Goal: Entertainment & Leisure: Consume media (video, audio)

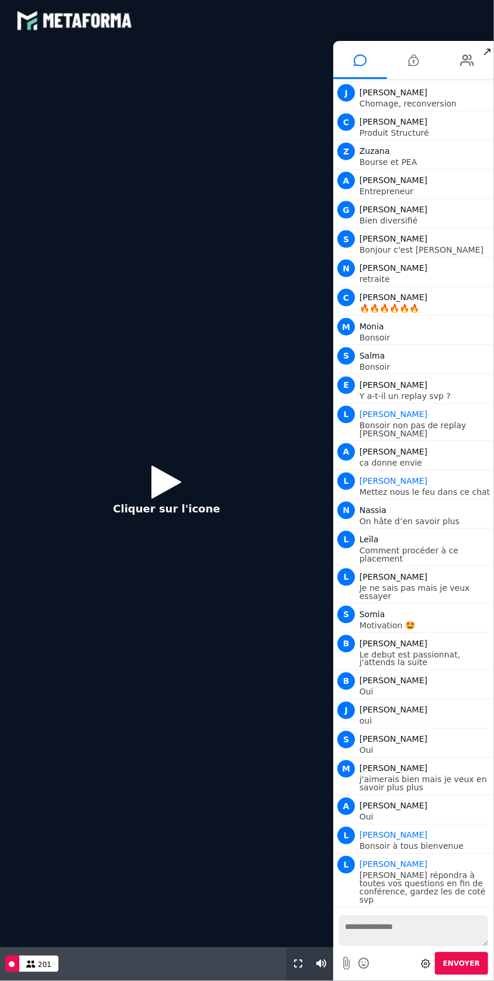
scroll to position [453, 0]
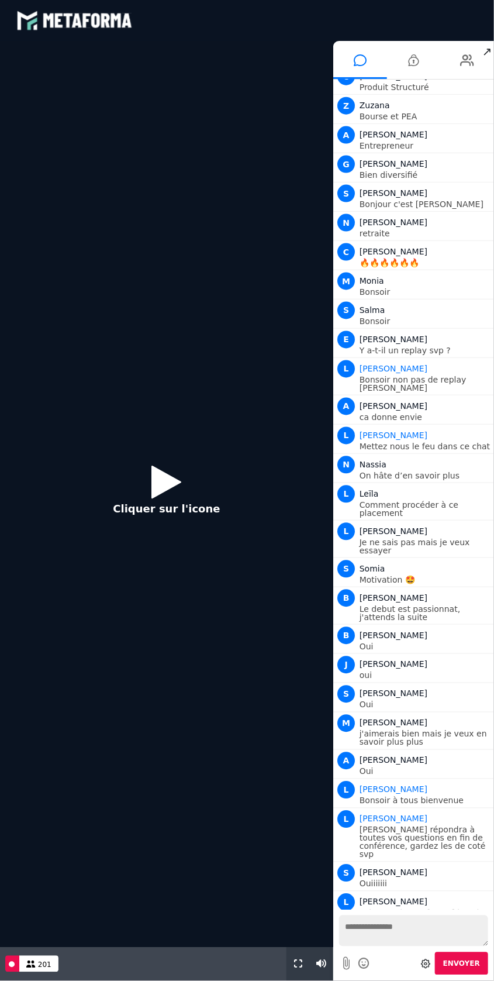
click at [184, 496] on button "Cliquer sur l'icone" at bounding box center [166, 493] width 130 height 75
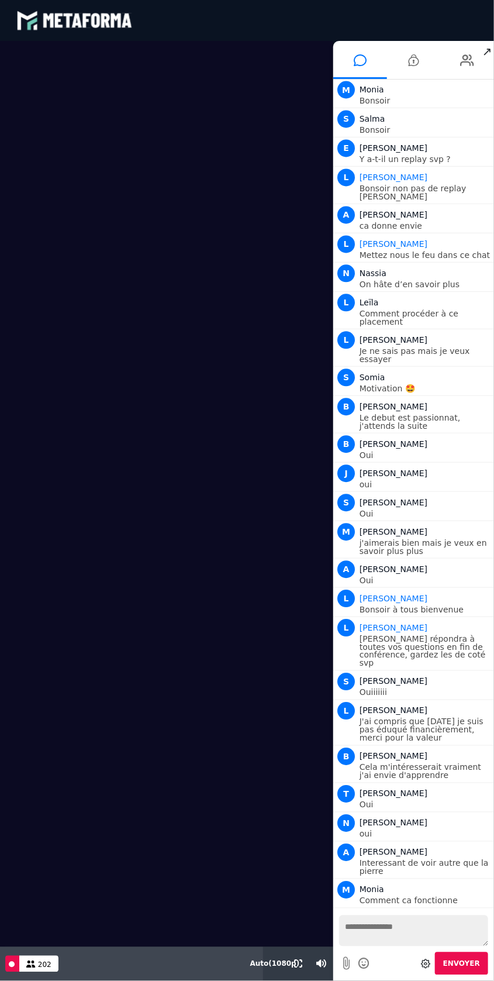
scroll to position [673, 0]
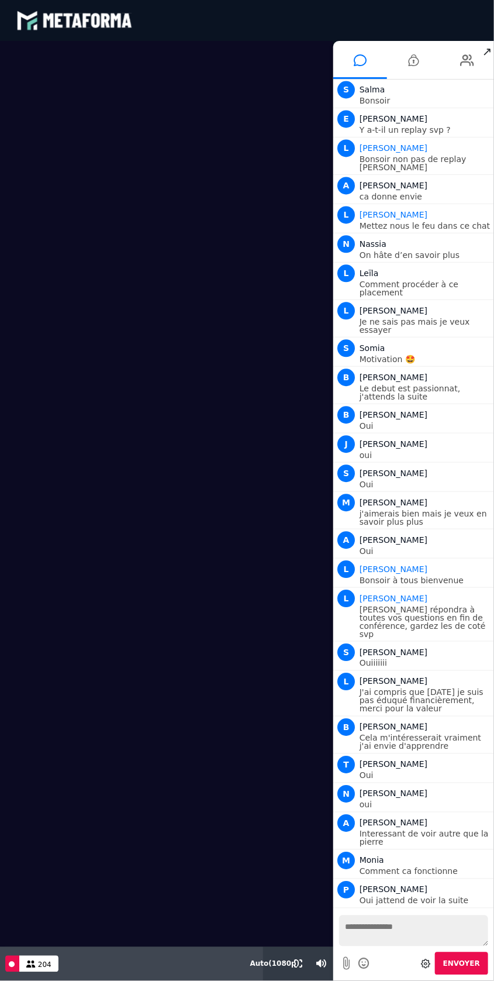
click at [208, 515] on video at bounding box center [166, 494] width 333 height 906
click at [251, 500] on video at bounding box center [166, 494] width 333 height 906
click at [251, 436] on video at bounding box center [166, 494] width 333 height 906
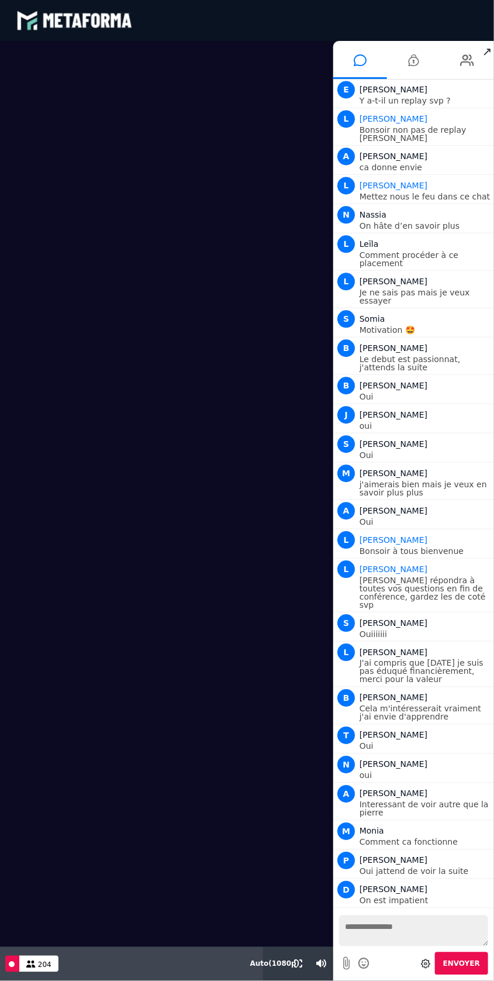
scroll to position [732, 0]
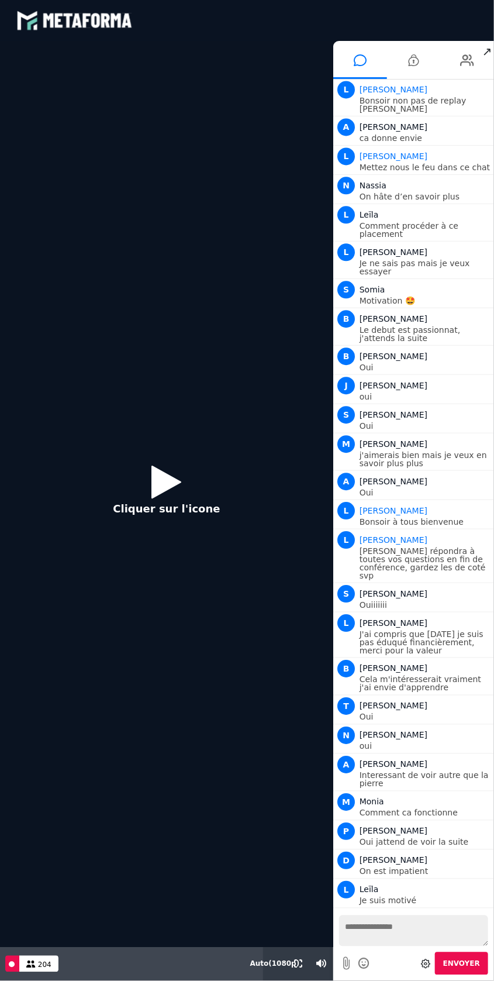
click at [175, 492] on icon at bounding box center [167, 482] width 30 height 38
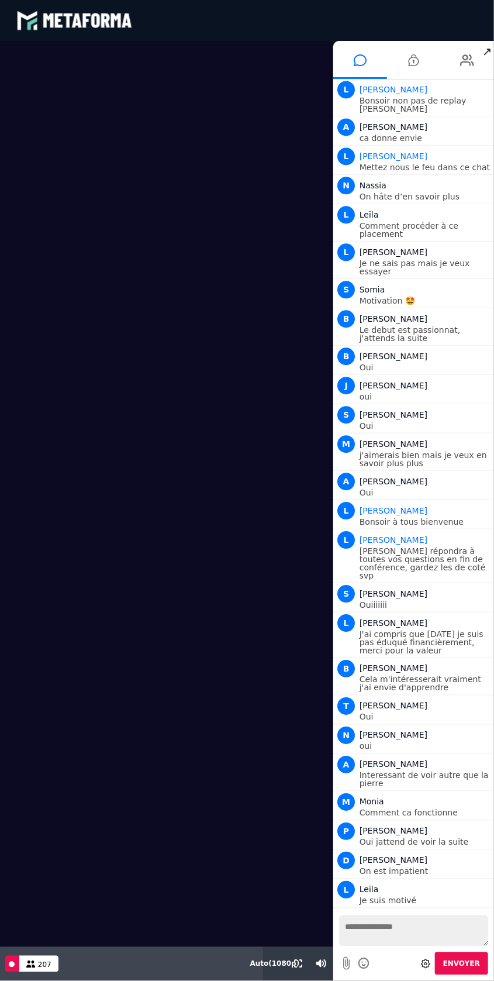
click at [118, 980] on div "Live 207" at bounding box center [131, 964] width 263 height 34
click at [154, 945] on video at bounding box center [166, 494] width 333 height 906
click at [467, 963] on span "Envoyer" at bounding box center [461, 964] width 37 height 8
click at [305, 572] on video at bounding box center [166, 494] width 333 height 906
click at [280, 555] on video at bounding box center [166, 494] width 333 height 906
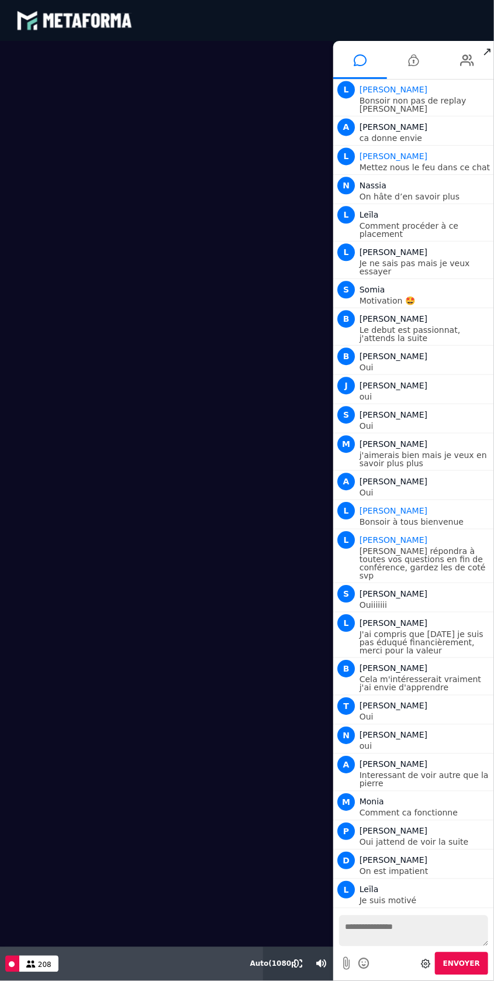
click at [146, 965] on div "Live 208" at bounding box center [131, 964] width 263 height 34
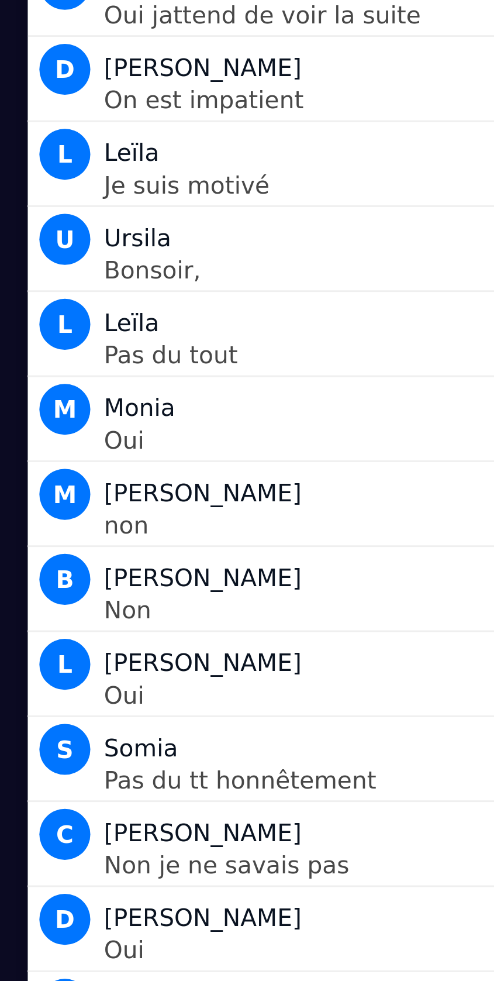
scroll to position [1394, 0]
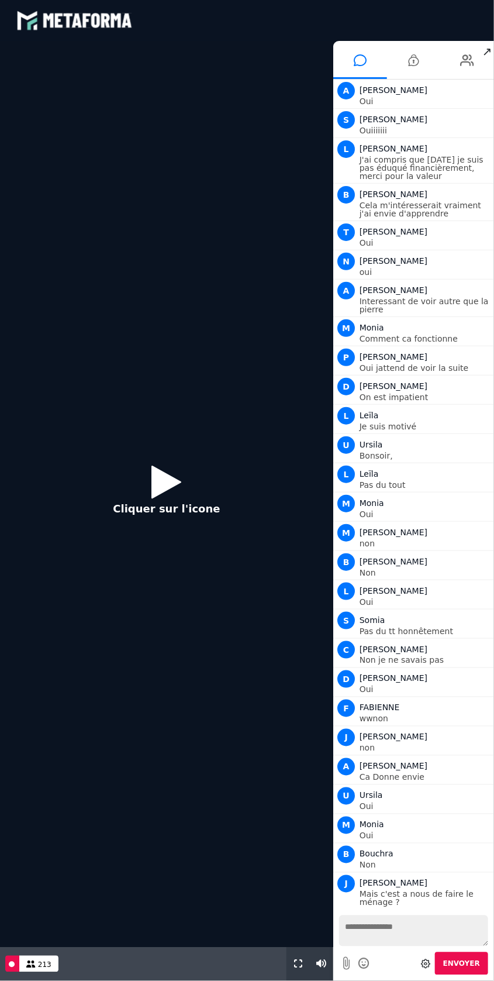
scroll to position [460, 0]
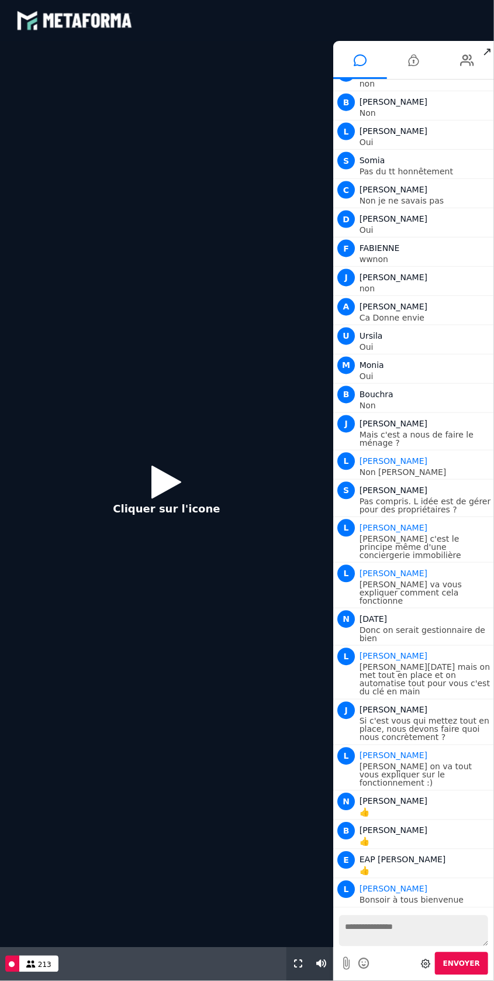
click at [180, 488] on icon at bounding box center [167, 482] width 30 height 38
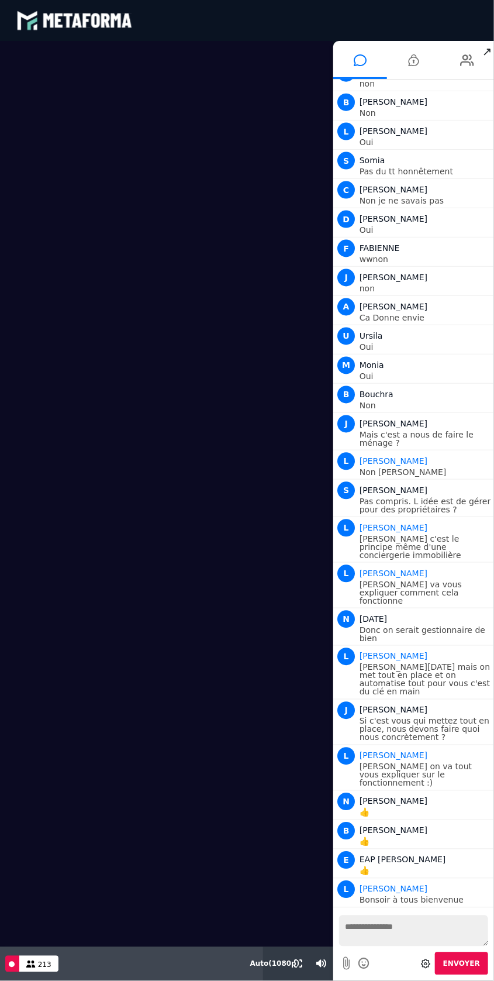
scroll to position [489, 0]
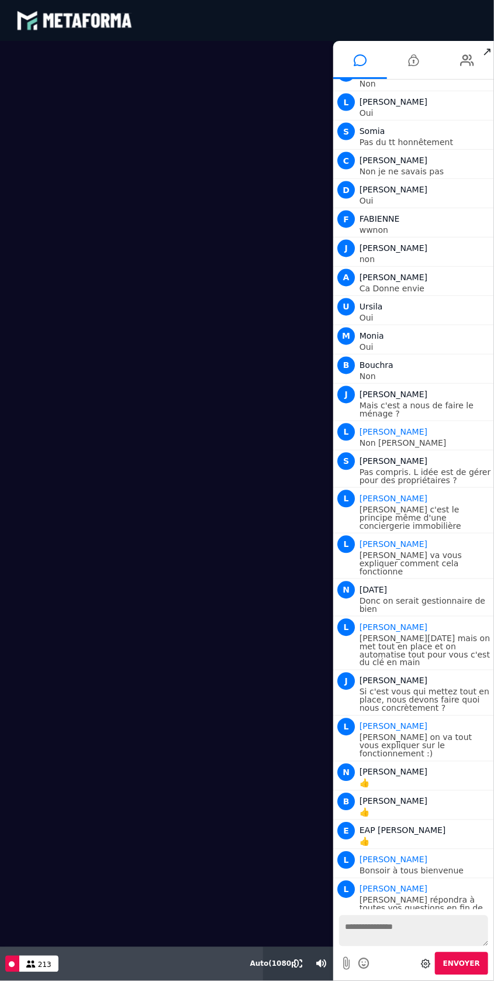
click at [191, 136] on video at bounding box center [166, 494] width 333 height 906
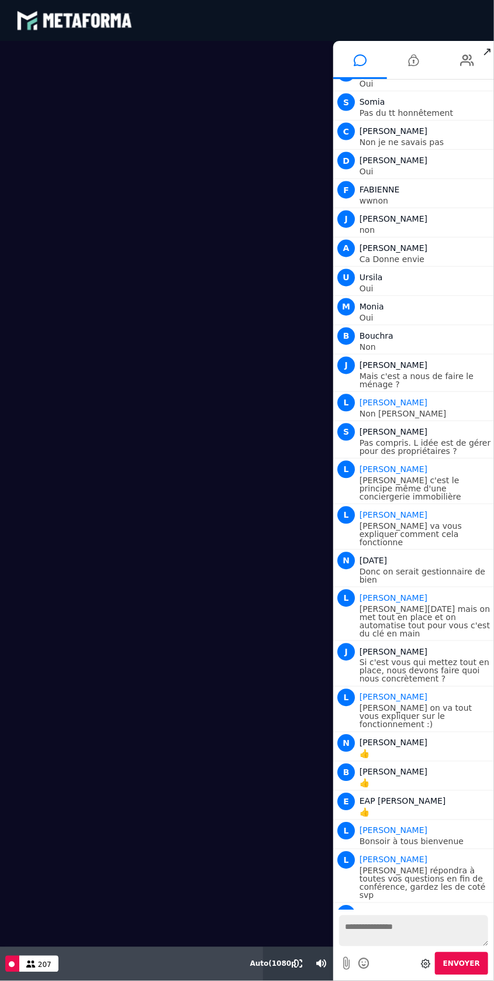
scroll to position [564, 0]
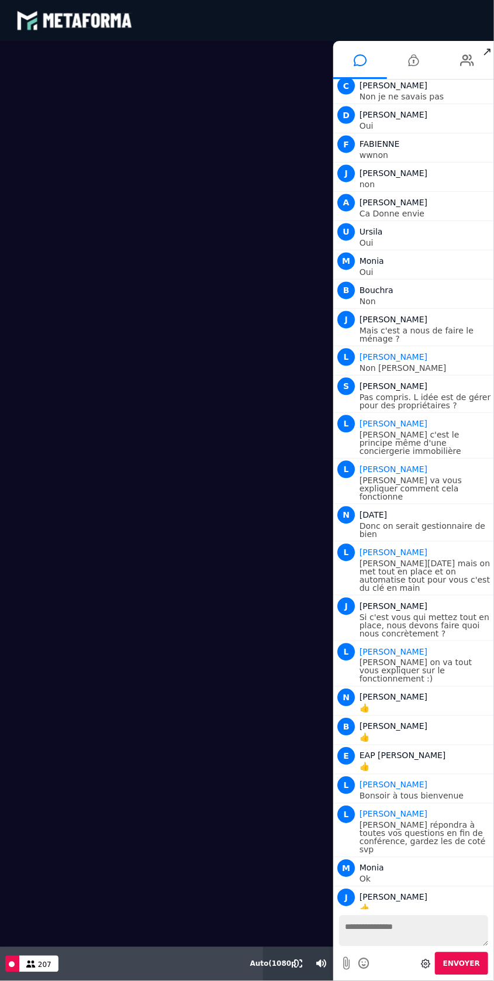
click at [288, 567] on video at bounding box center [166, 494] width 333 height 906
click at [304, 566] on video at bounding box center [166, 494] width 333 height 906
click at [92, 459] on video at bounding box center [166, 494] width 333 height 906
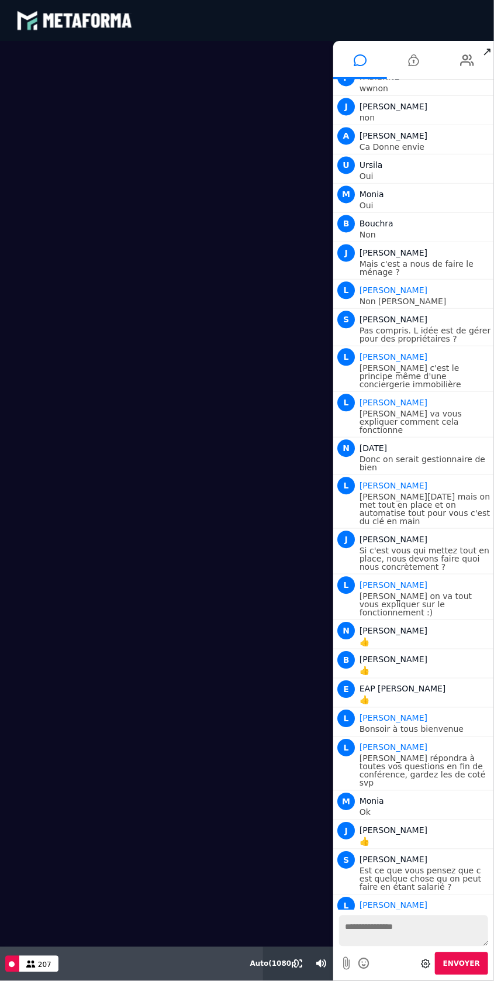
scroll to position [660, 0]
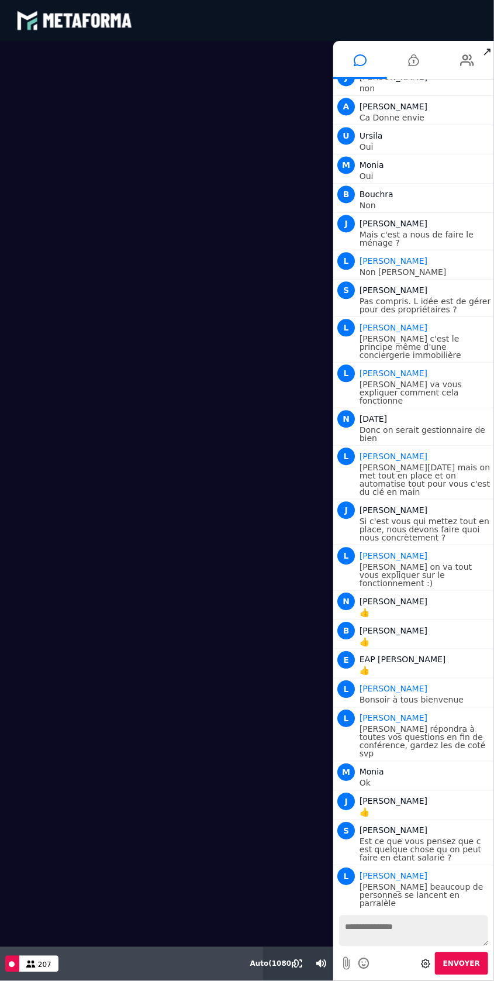
click at [416, 808] on p "👍" at bounding box center [426, 812] width 132 height 8
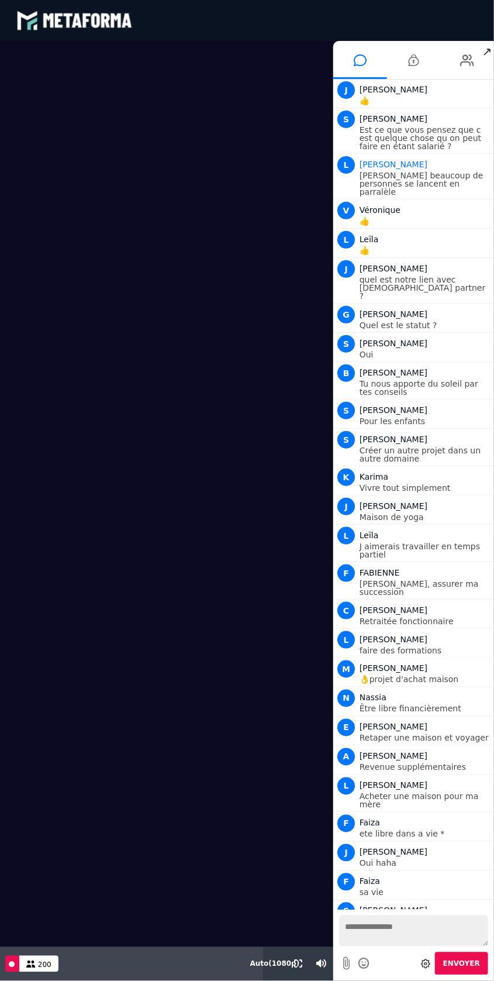
scroll to position [1401, 0]
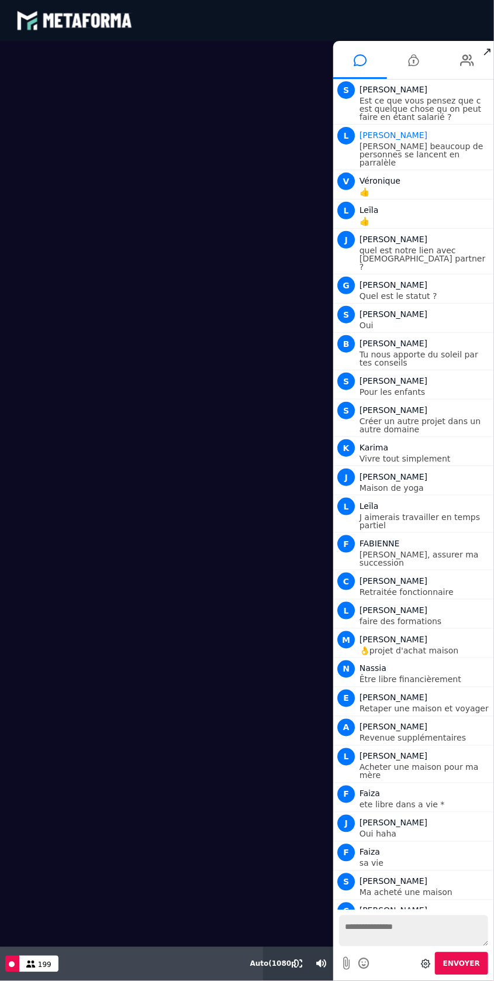
click at [475, 955] on button "Envoyer" at bounding box center [461, 963] width 53 height 23
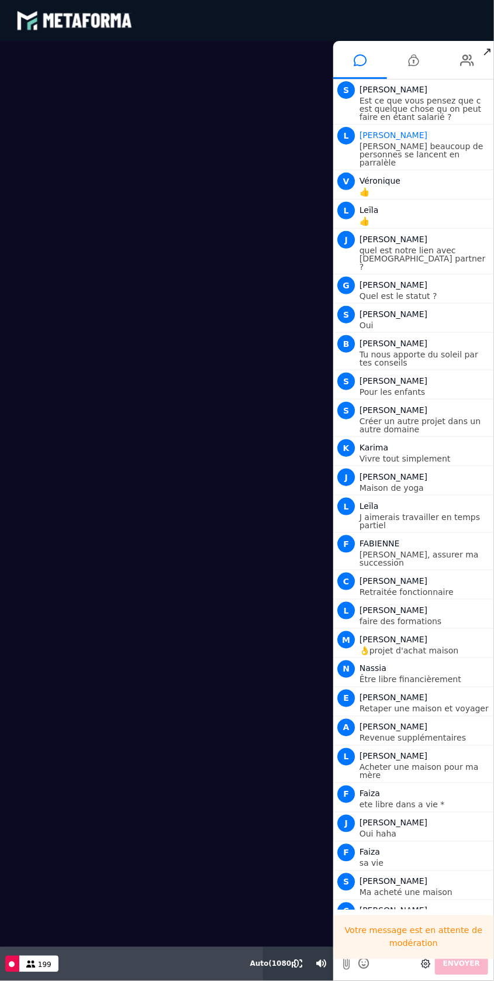
scroll to position [1430, 0]
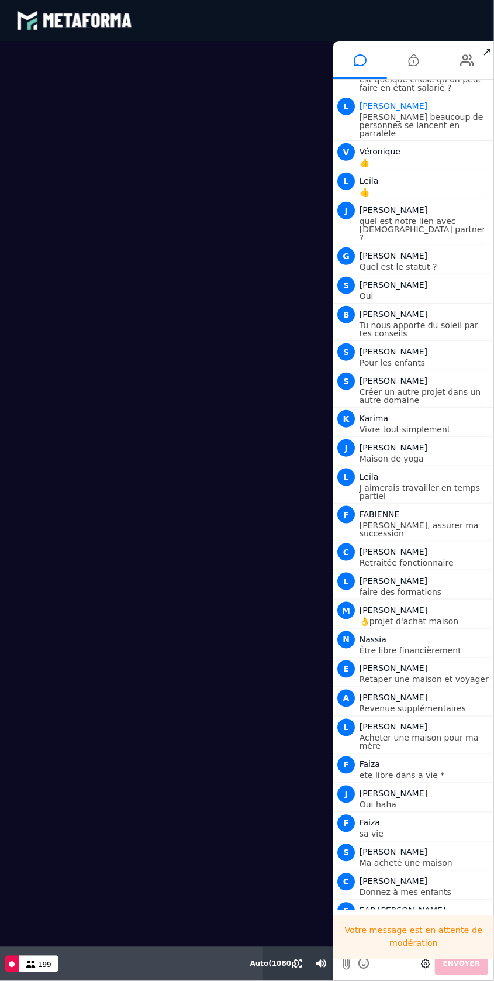
click at [478, 956] on div "Votre message est en attente de modération" at bounding box center [413, 937] width 161 height 44
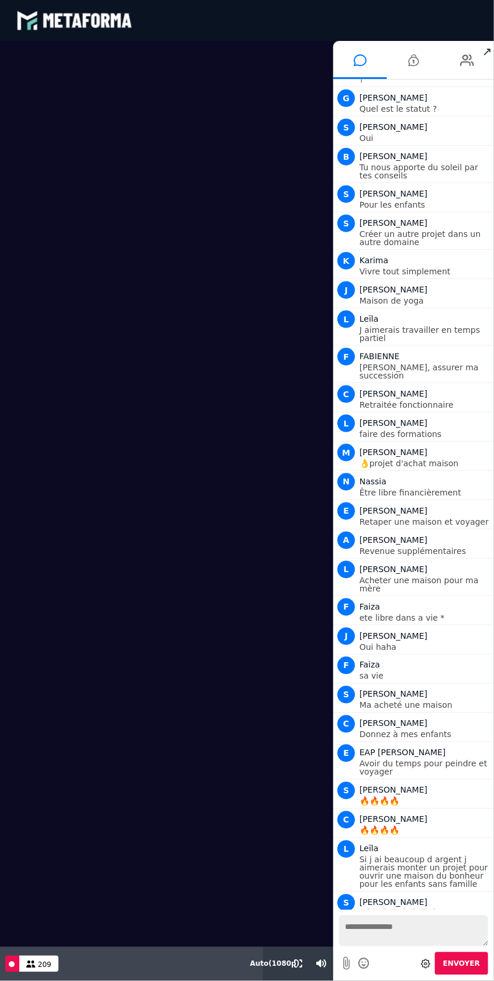
scroll to position [1625, 0]
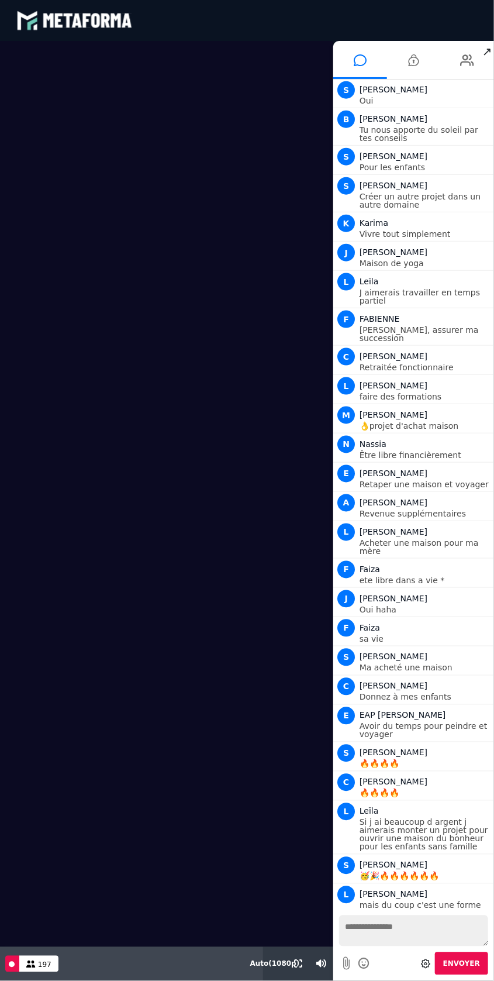
click at [483, 422] on p "👌projet d'achat maison" at bounding box center [426, 426] width 132 height 8
click at [202, 508] on video at bounding box center [166, 494] width 333 height 906
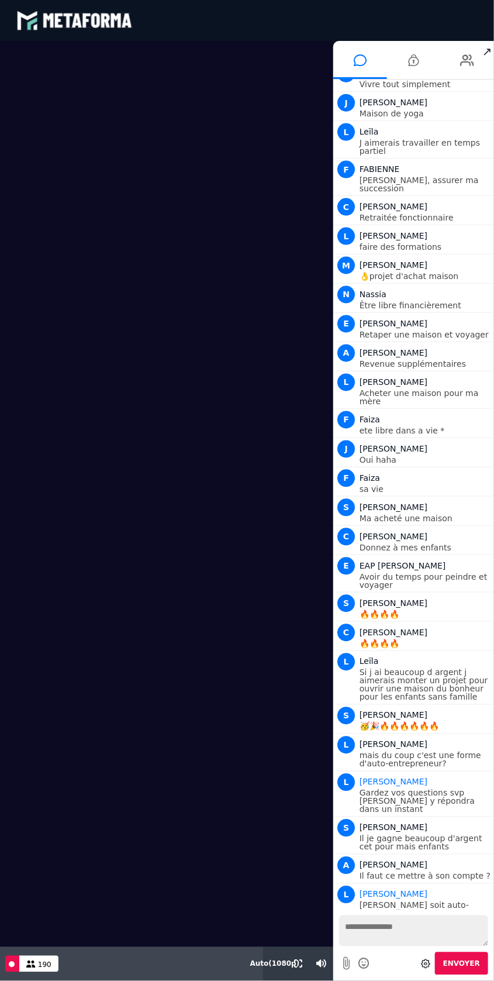
scroll to position [1804, 0]
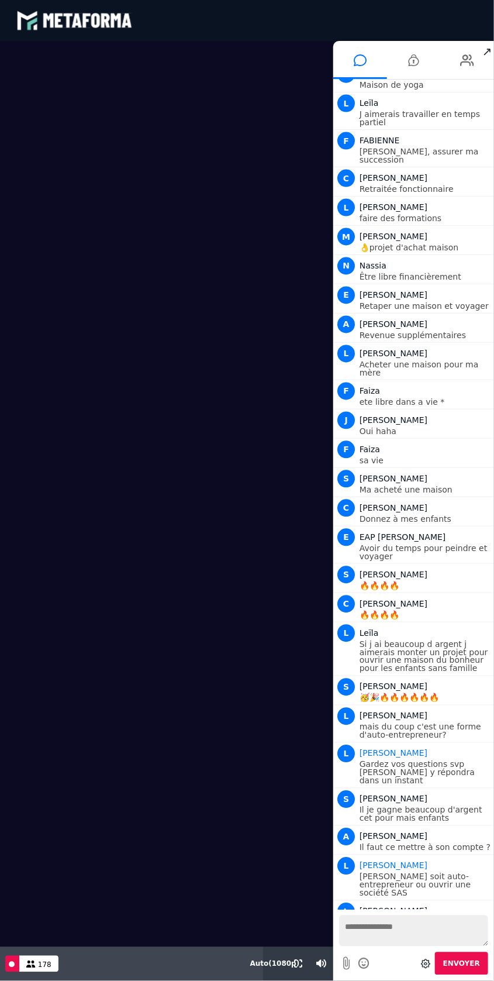
click at [46, 974] on div "Live 178" at bounding box center [32, 964] width 53 height 34
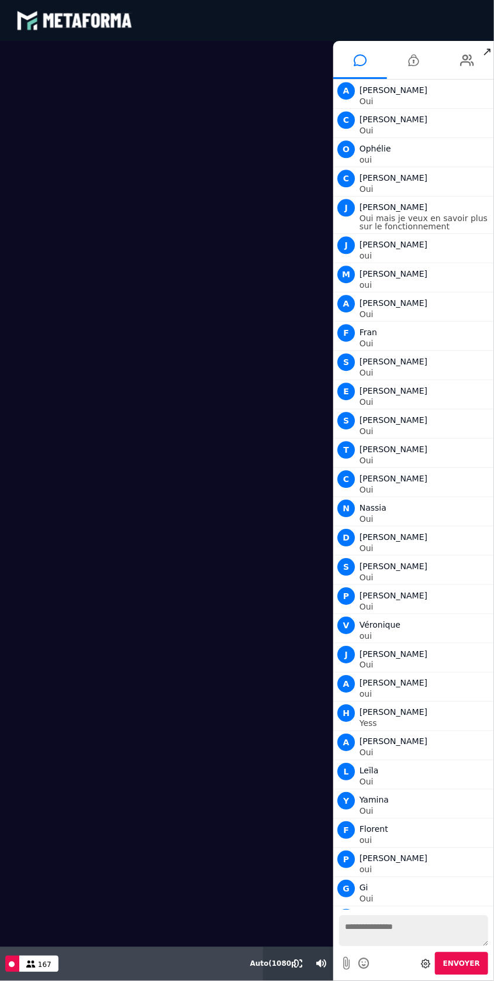
scroll to position [3443, 0]
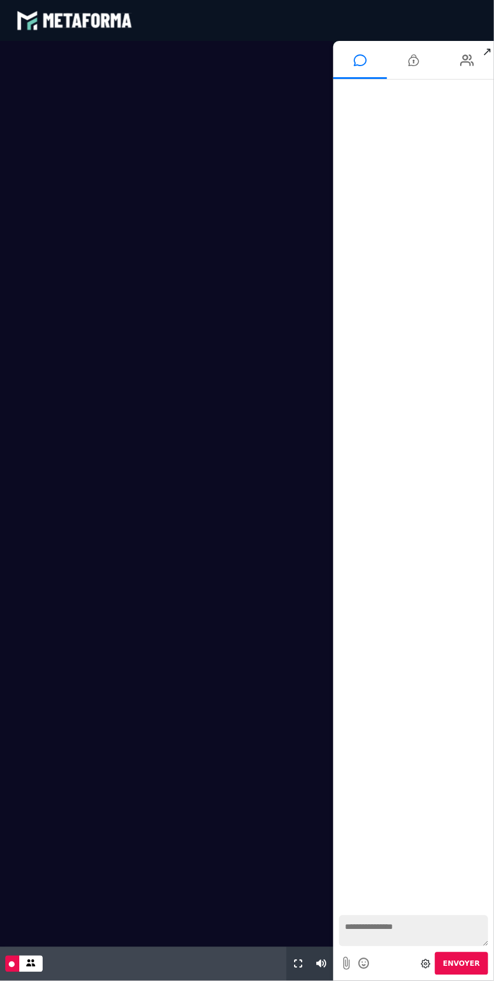
scroll to position [361, 0]
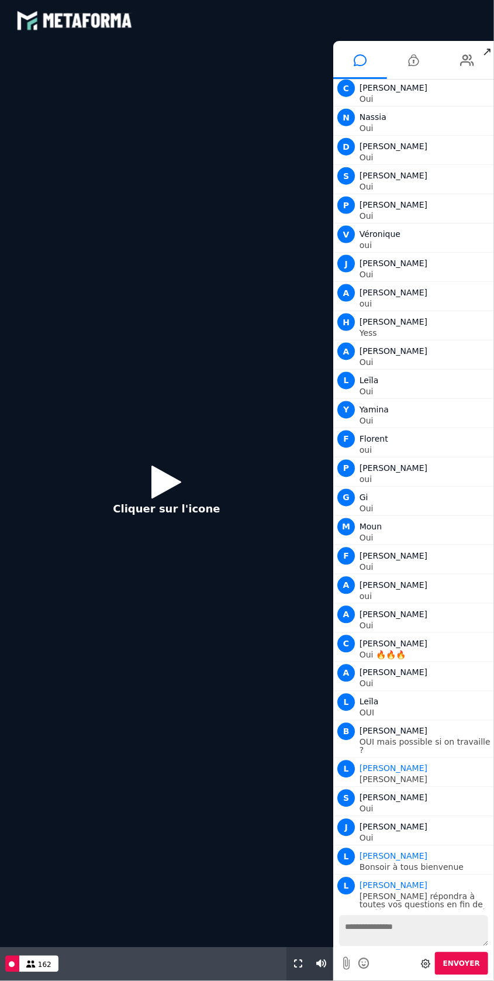
click at [184, 478] on button "Cliquer sur l'icone" at bounding box center [166, 493] width 130 height 75
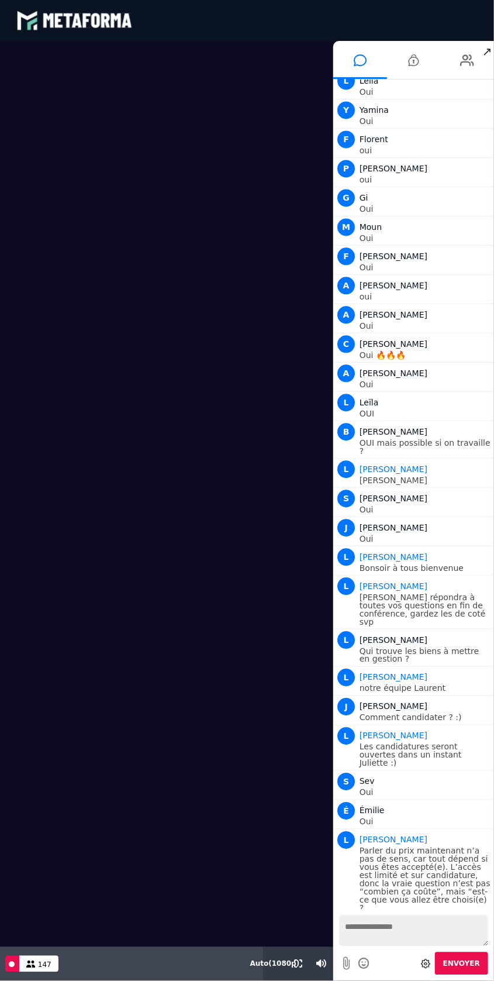
scroll to position [690, 0]
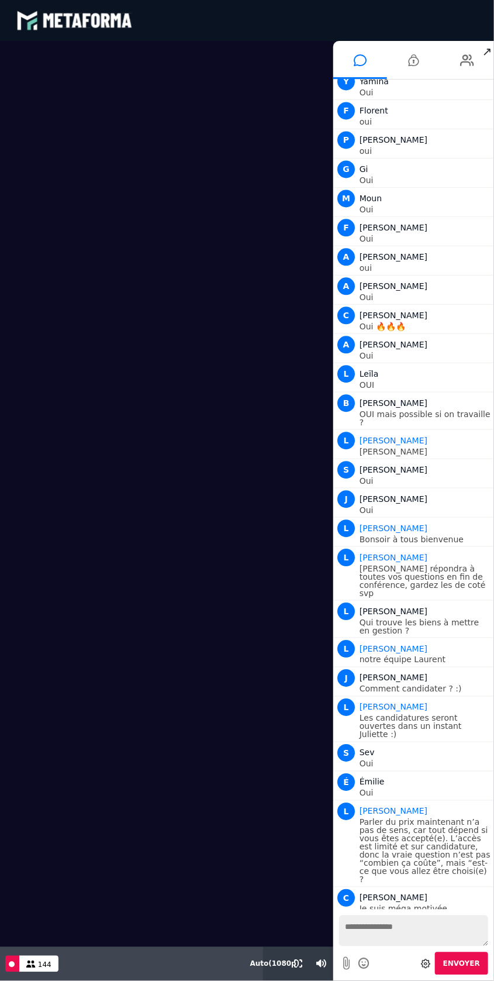
click at [485, 977] on div "Votre message est en attente de modération Envoyer" at bounding box center [413, 944] width 161 height 71
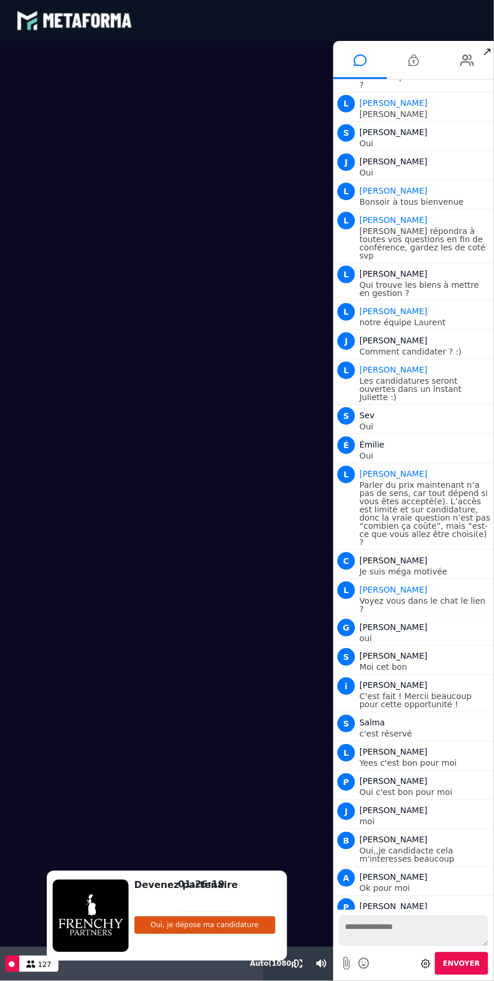
scroll to position [1056, 0]
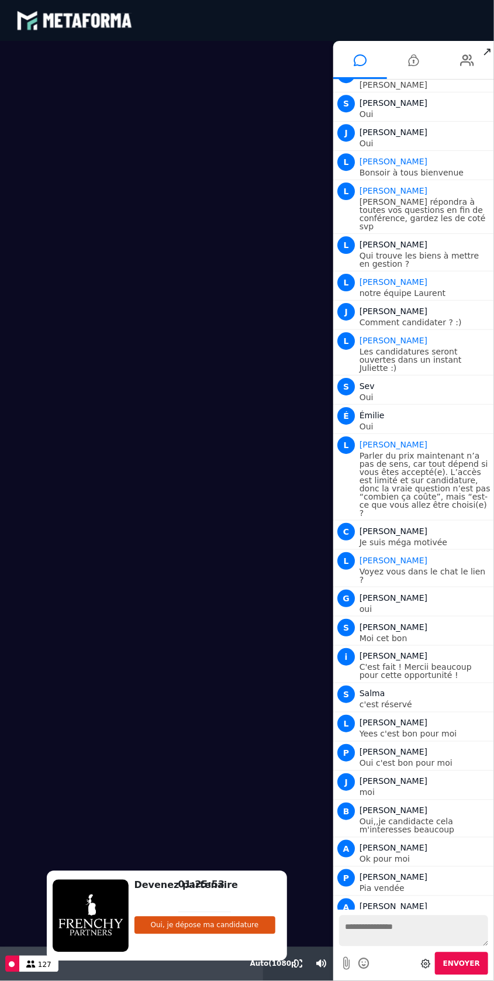
click at [205, 530] on video at bounding box center [166, 494] width 333 height 906
click at [92, 509] on video at bounding box center [166, 494] width 333 height 906
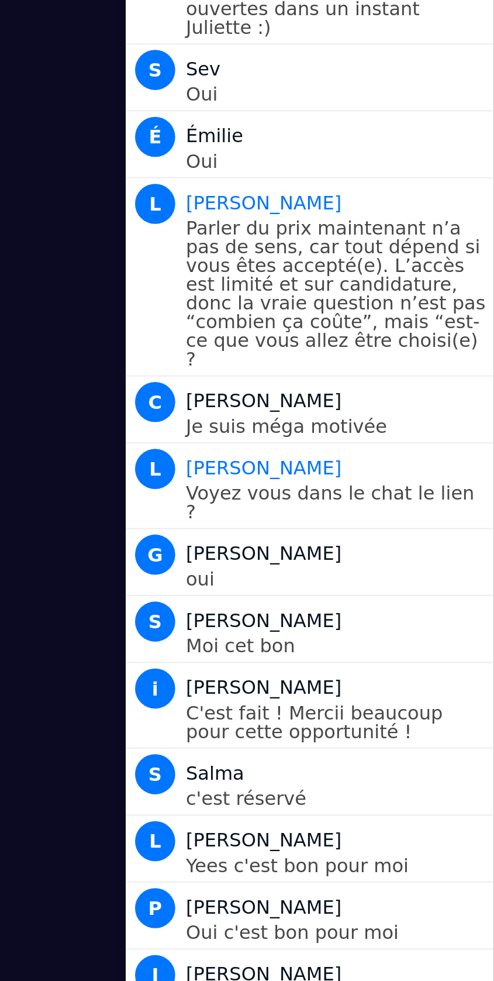
scroll to position [1348, 0]
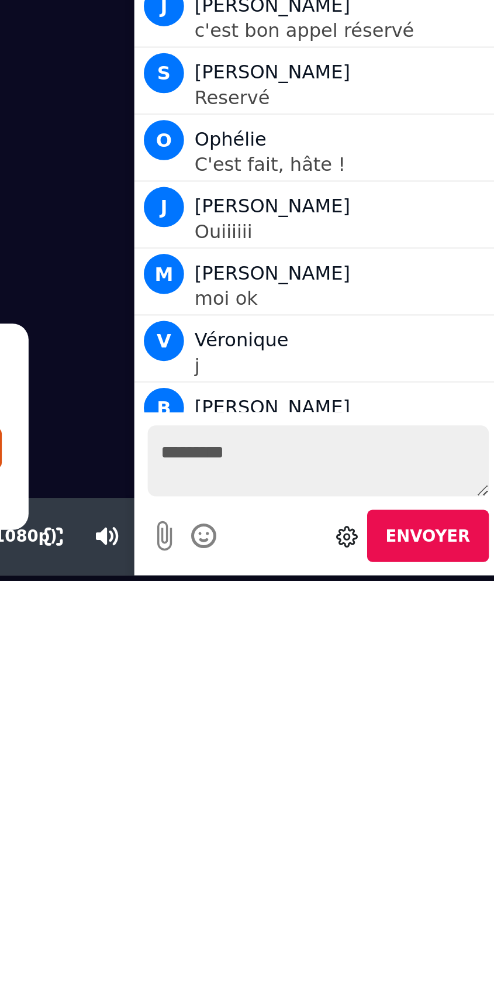
scroll to position [1386, 0]
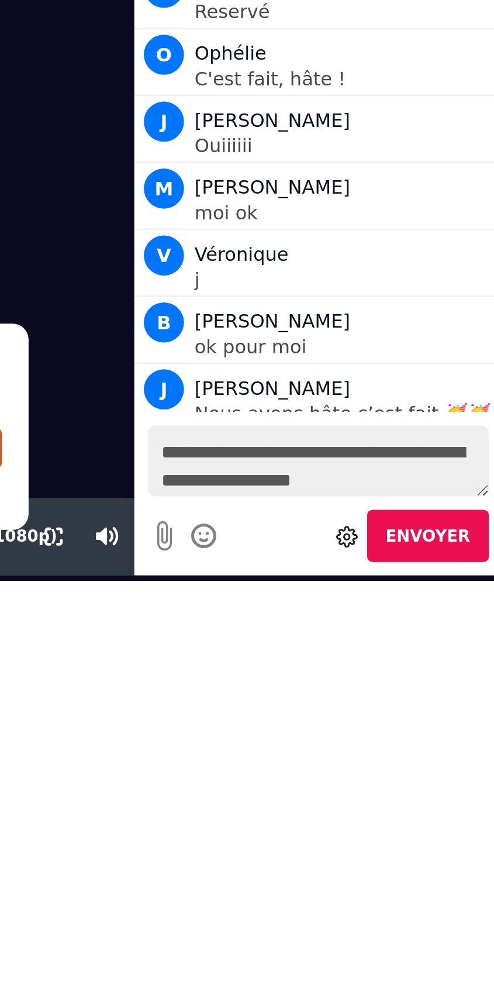
type textarea "**********"
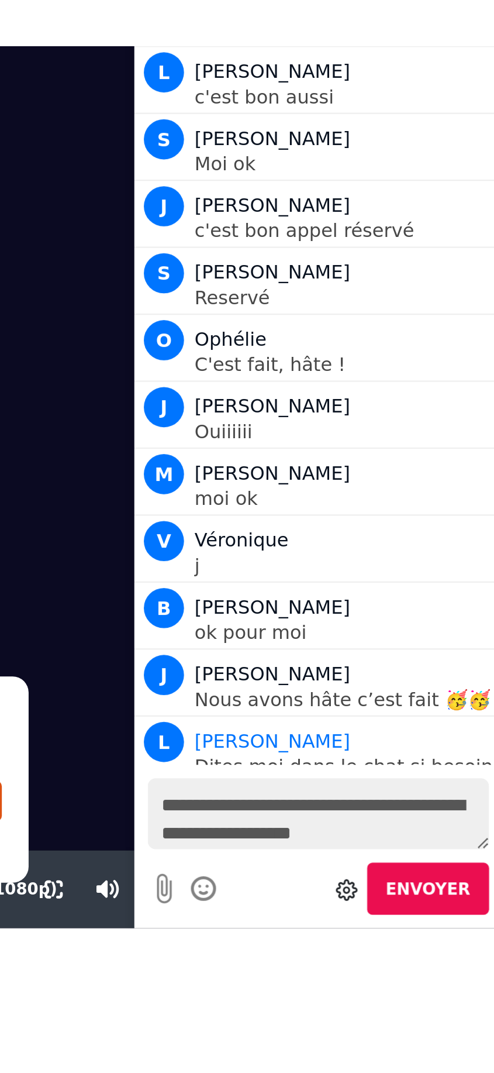
scroll to position [0, 0]
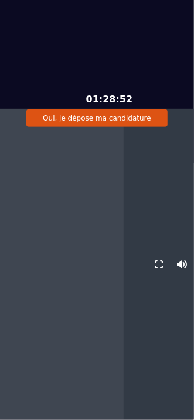
click at [164, 82] on div "Devenez partenaire Complétez cette étape pour être éligible Oui, je dépose ma c…" at bounding box center [97, 116] width 164 height 90
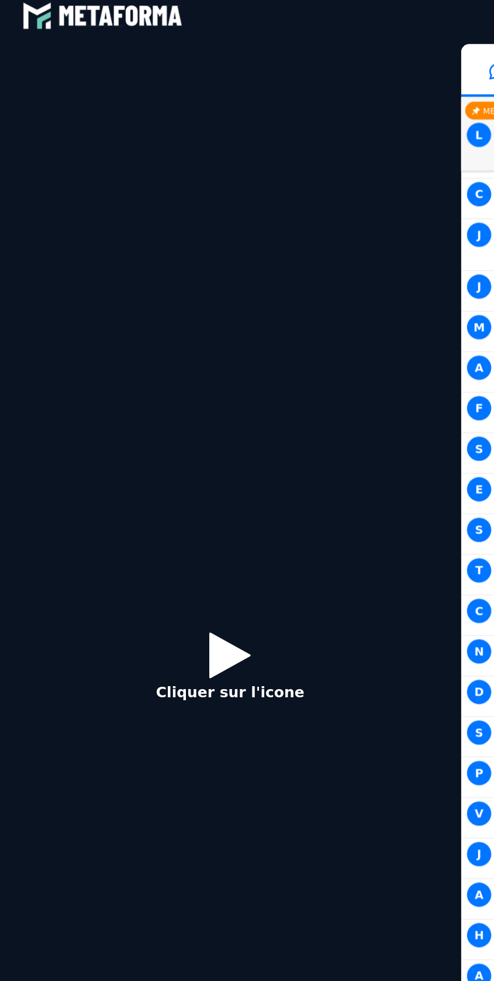
click at [159, 475] on icon at bounding box center [166, 469] width 30 height 38
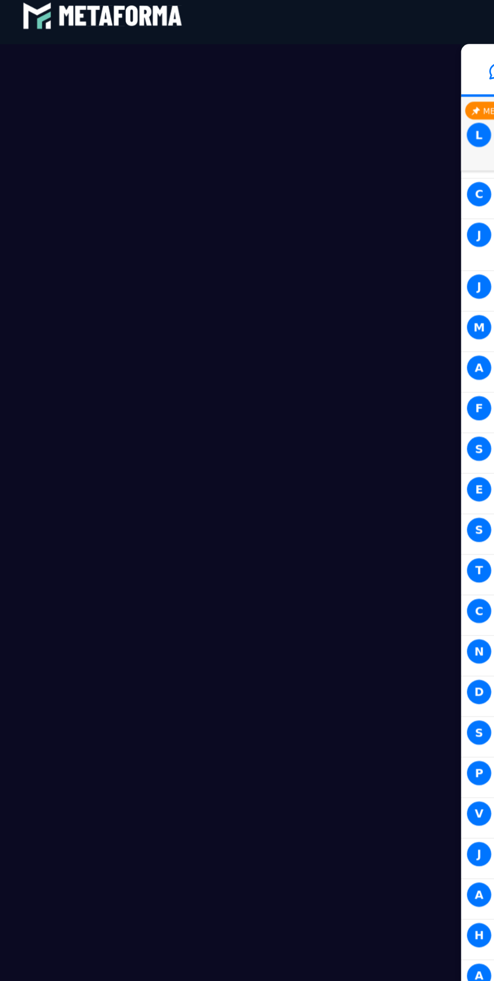
click at [120, 498] on video at bounding box center [165, 482] width 333 height 906
click at [243, 523] on video at bounding box center [165, 482] width 333 height 906
click at [130, 598] on video at bounding box center [165, 482] width 333 height 906
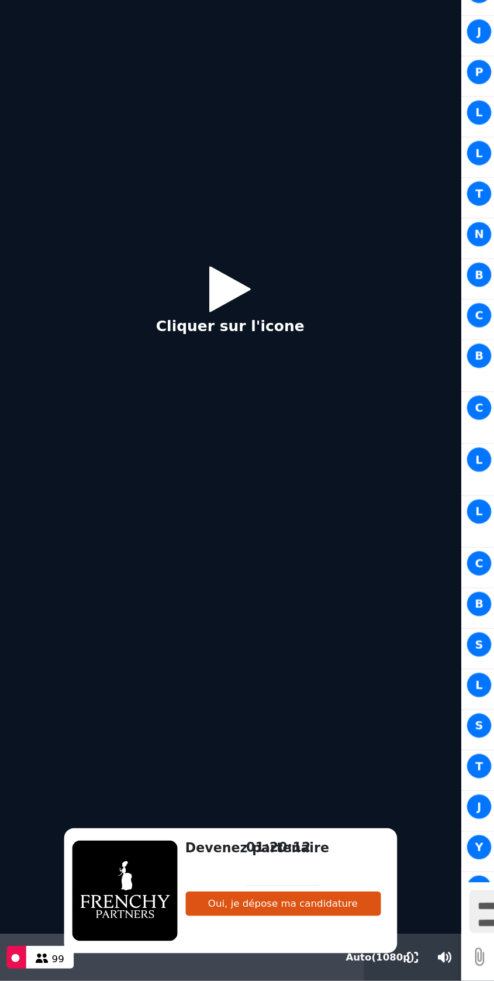
click at [153, 98] on icon at bounding box center [166, 103] width 30 height 38
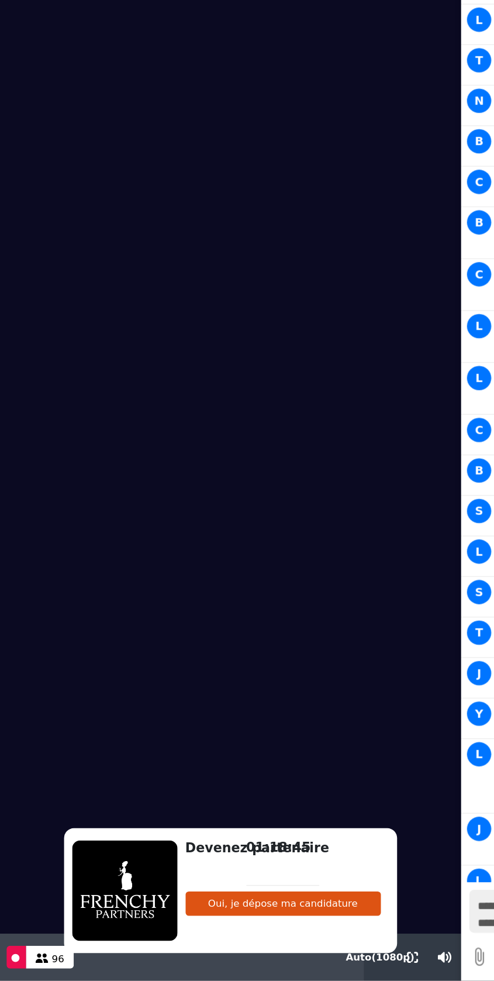
scroll to position [2210, 0]
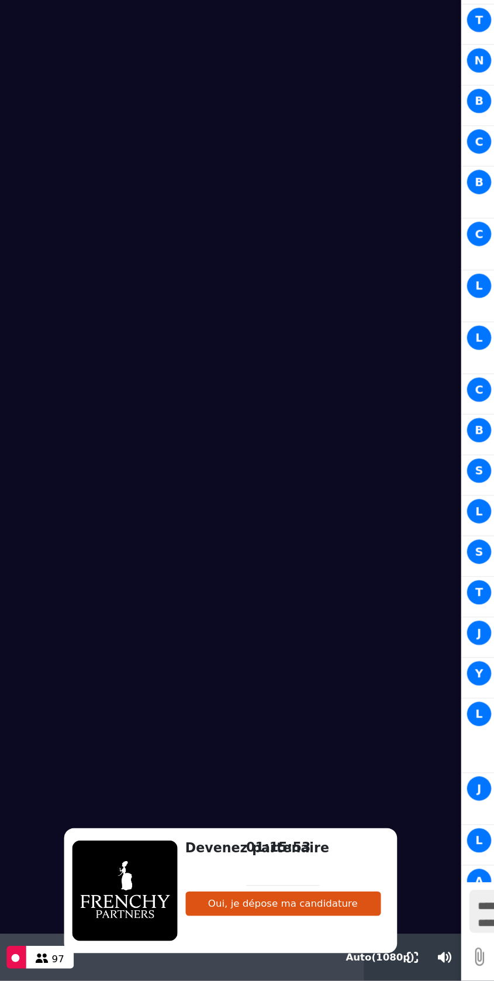
click at [299, 194] on video at bounding box center [165, 116] width 333 height 906
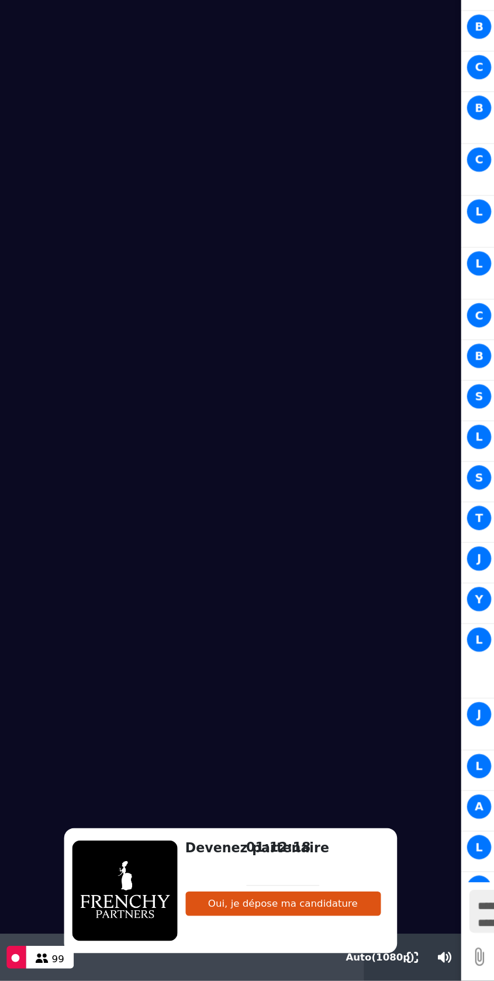
click at [128, 161] on video at bounding box center [165, 116] width 333 height 906
click at [299, 63] on video at bounding box center [165, 116] width 333 height 906
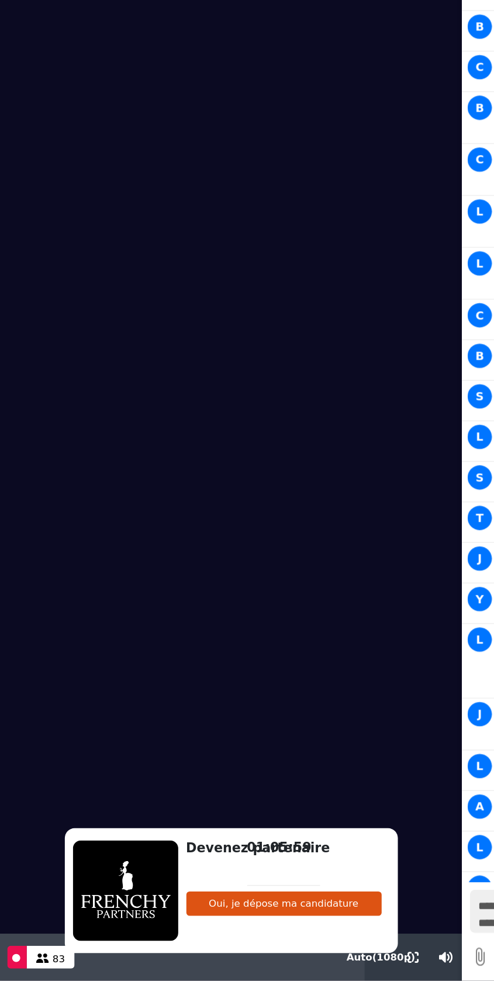
click at [347, 600] on div "**********" at bounding box center [413, 566] width 161 height 71
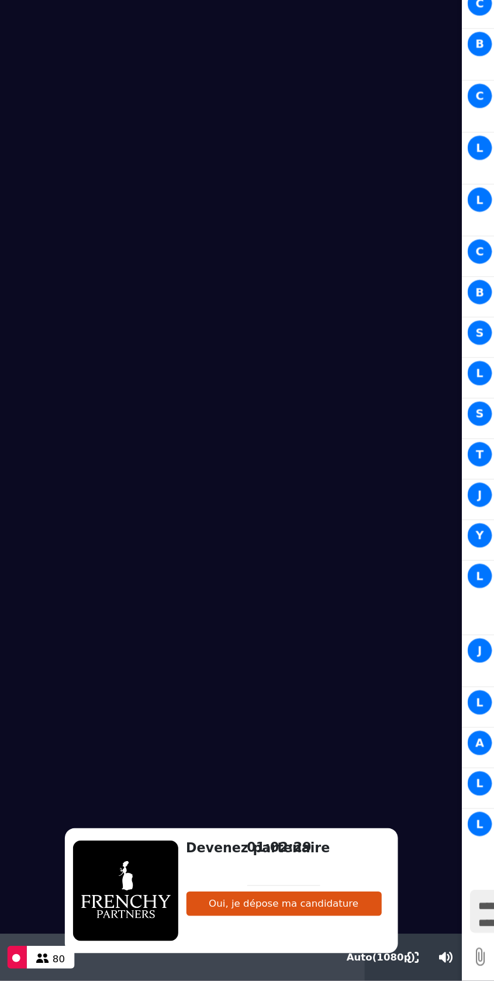
click at [350, 273] on span "Y" at bounding box center [346, 282] width 18 height 18
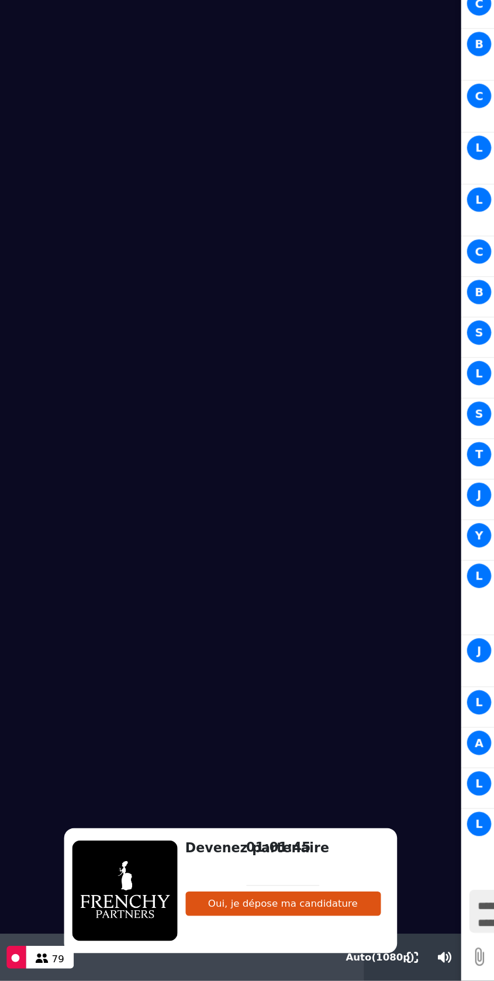
scroll to position [2355, 0]
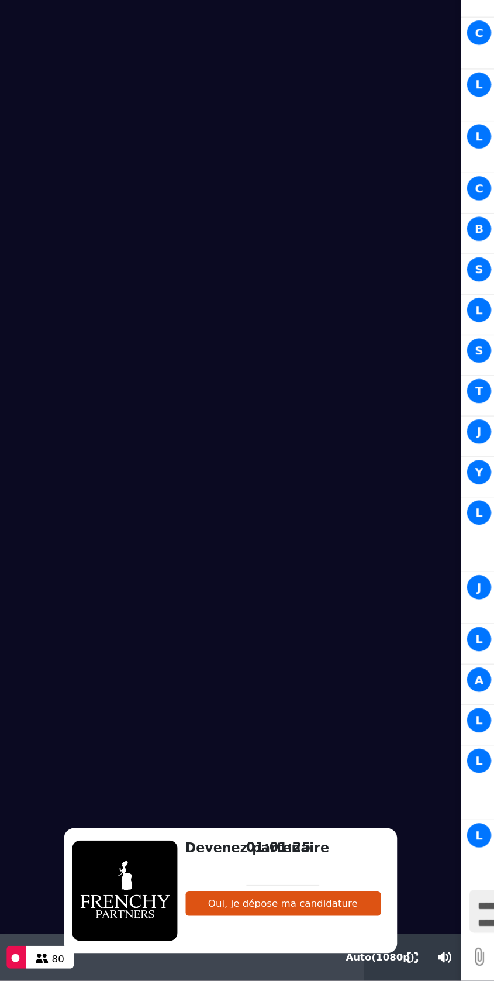
click at [275, 281] on video at bounding box center [165, 116] width 333 height 906
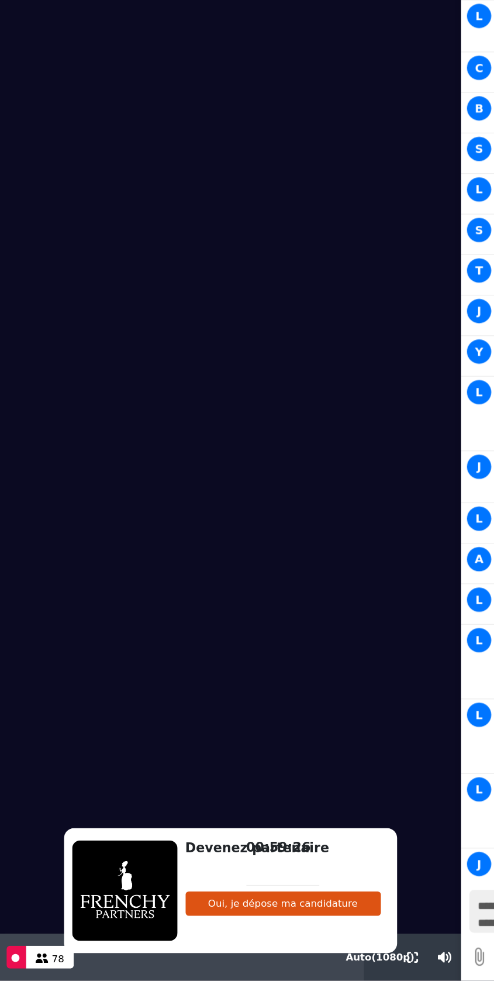
click at [202, 123] on video at bounding box center [165, 116] width 333 height 906
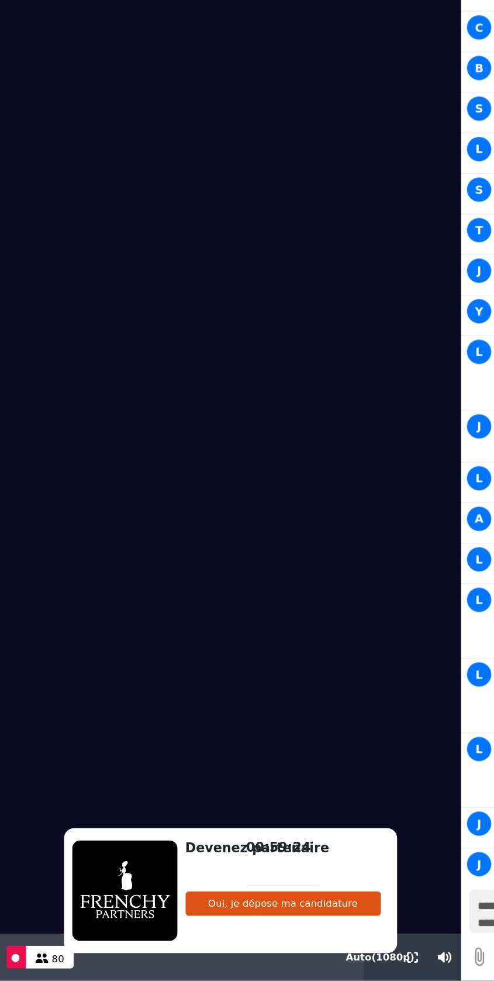
click at [201, 126] on video at bounding box center [165, 116] width 333 height 906
click at [350, 426] on span "L" at bounding box center [346, 435] width 18 height 18
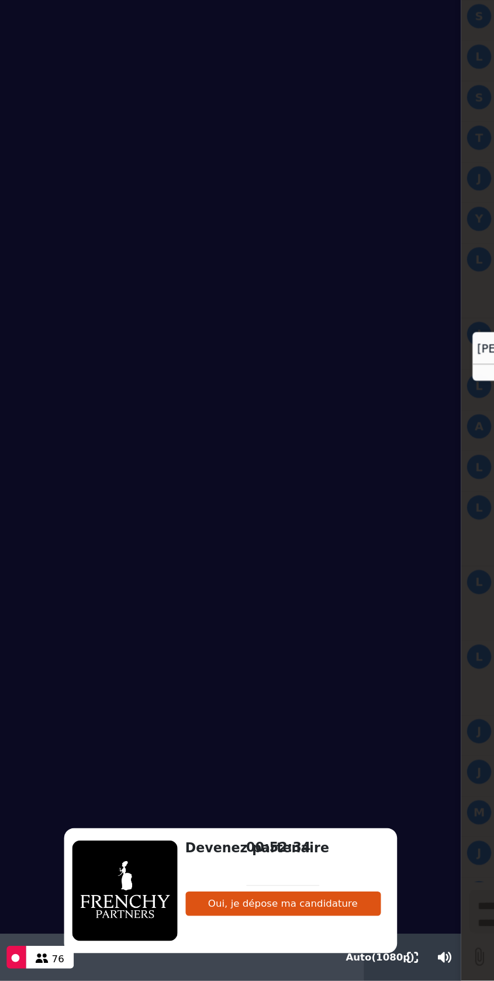
scroll to position [2568, 0]
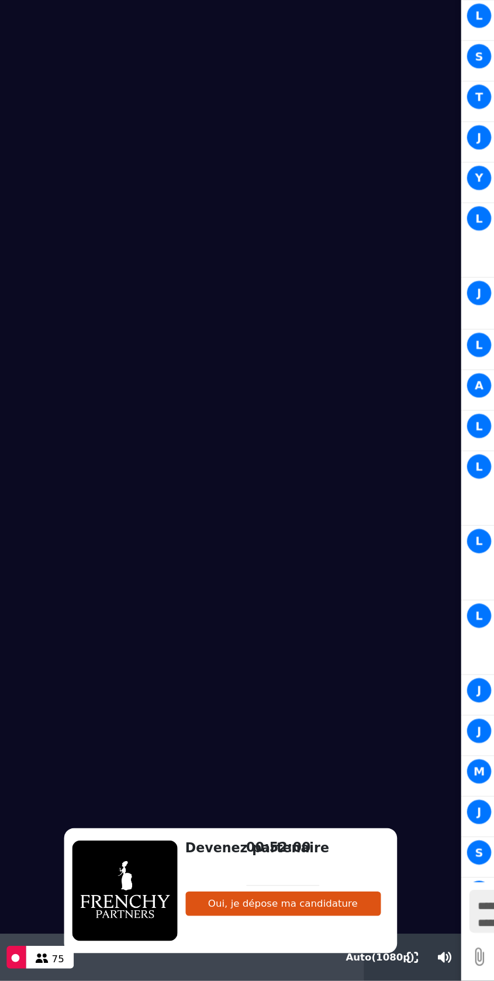
click at [205, 126] on video at bounding box center [165, 116] width 333 height 906
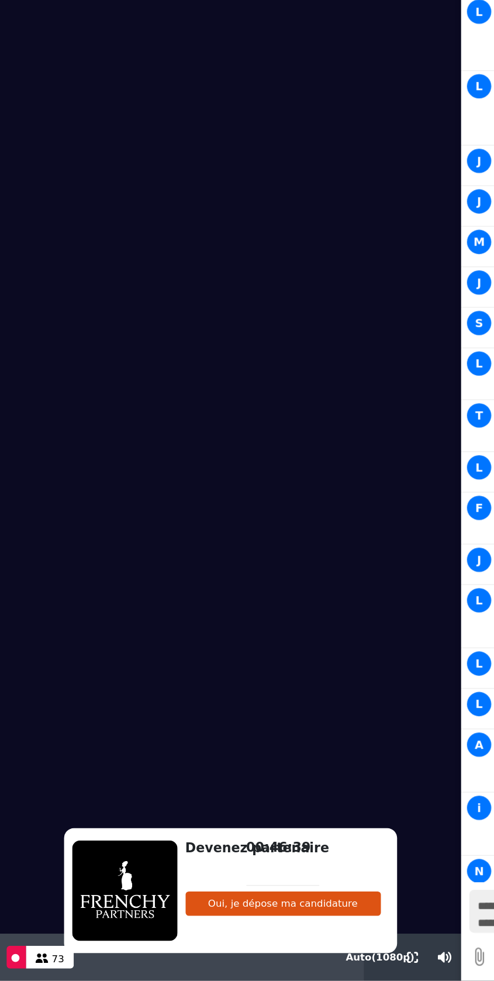
scroll to position [3003, 0]
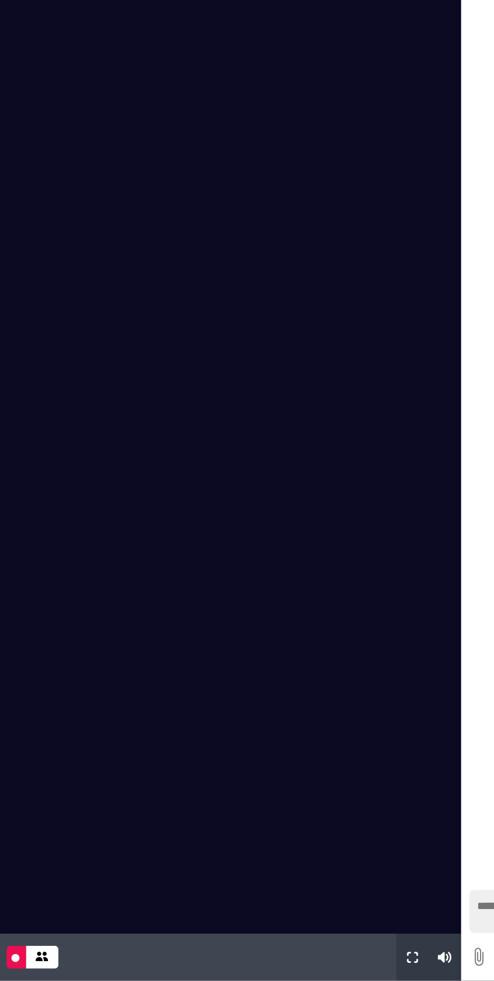
scroll to position [562, 0]
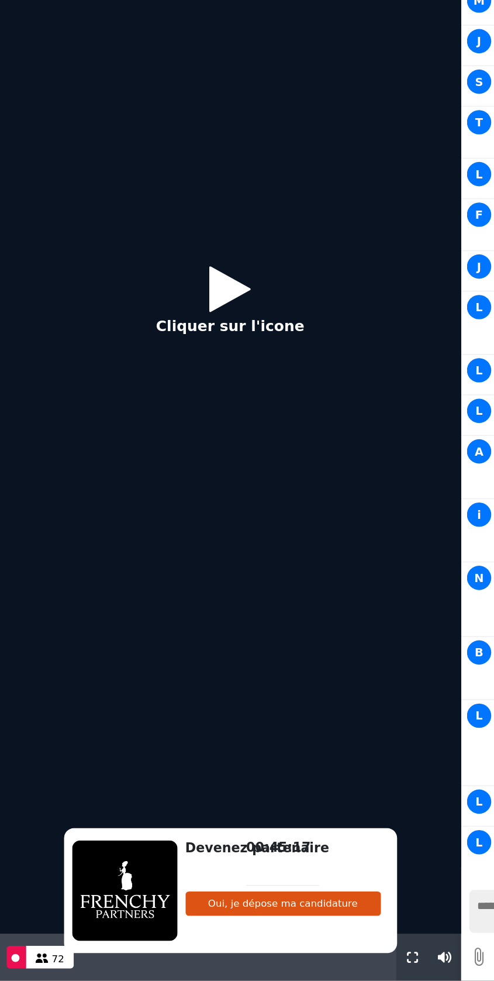
click at [168, 107] on icon at bounding box center [166, 103] width 30 height 38
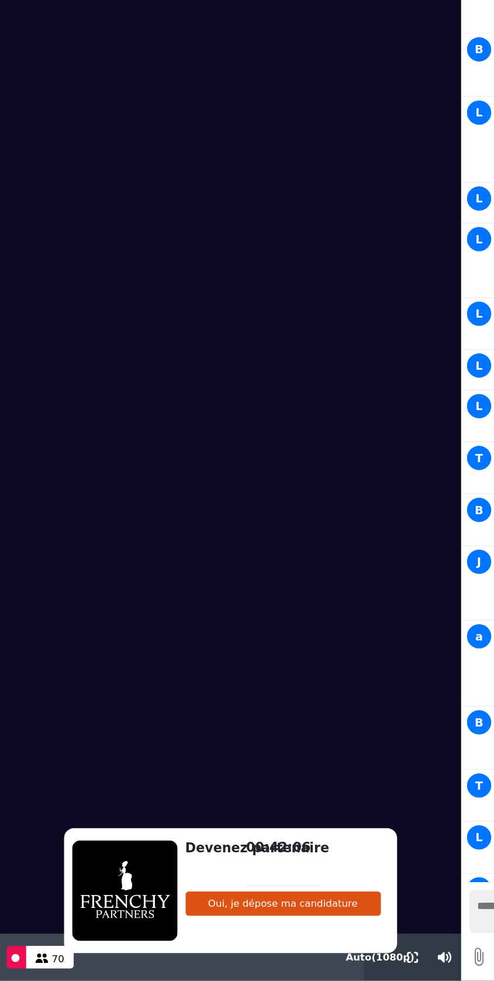
scroll to position [1026, 0]
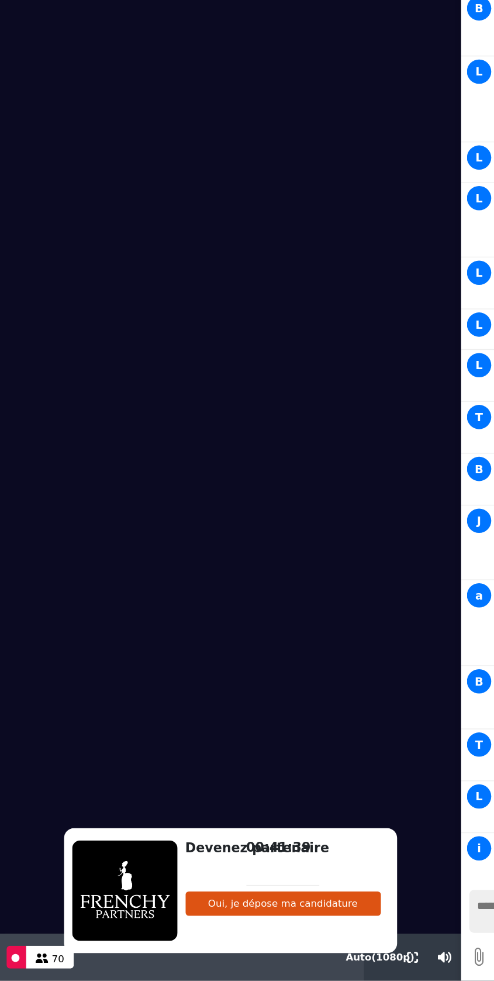
click at [194, 119] on video at bounding box center [165, 116] width 333 height 906
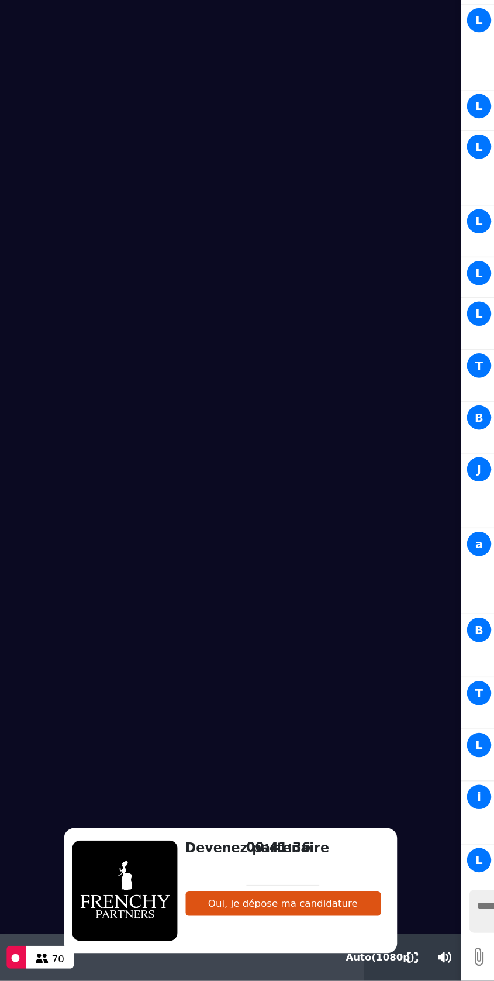
click at [185, 124] on video at bounding box center [165, 116] width 333 height 906
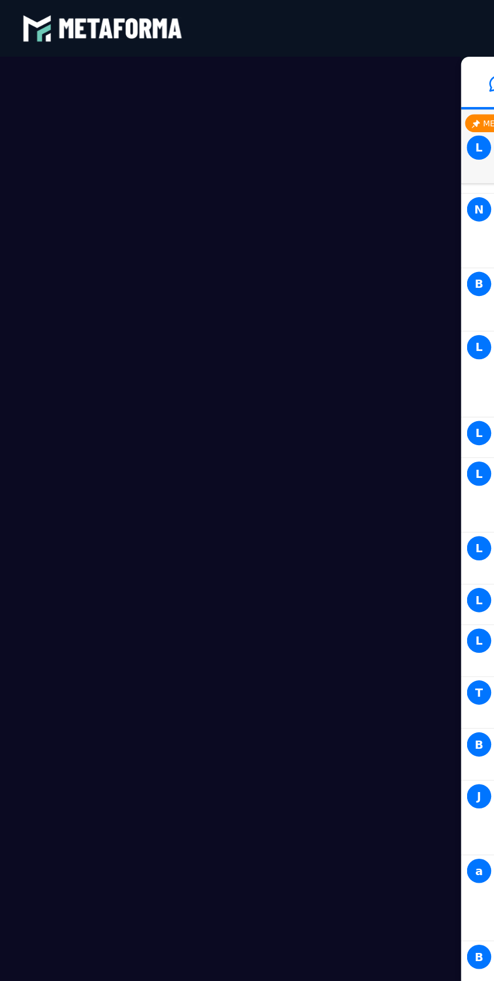
scroll to position [1139, 0]
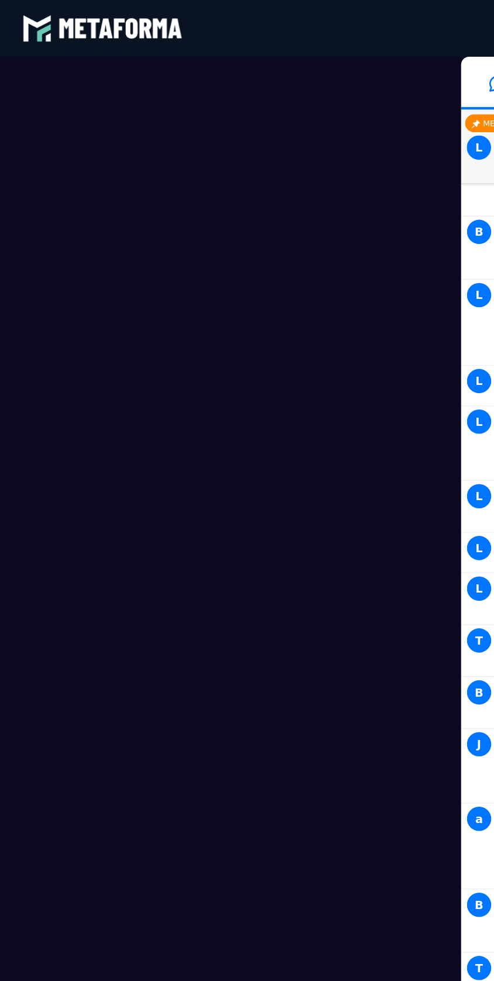
click at [15, 253] on video at bounding box center [165, 494] width 333 height 906
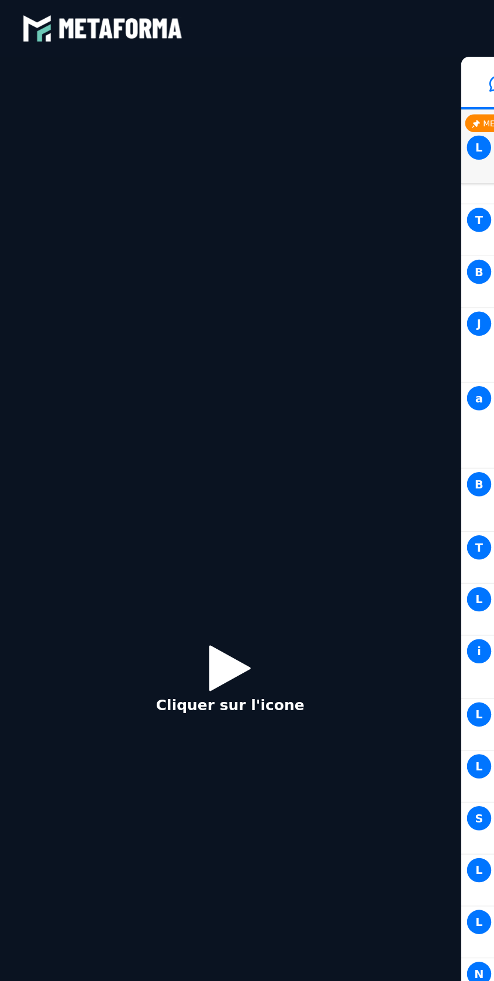
scroll to position [1496, 0]
